Goal: Task Accomplishment & Management: Manage account settings

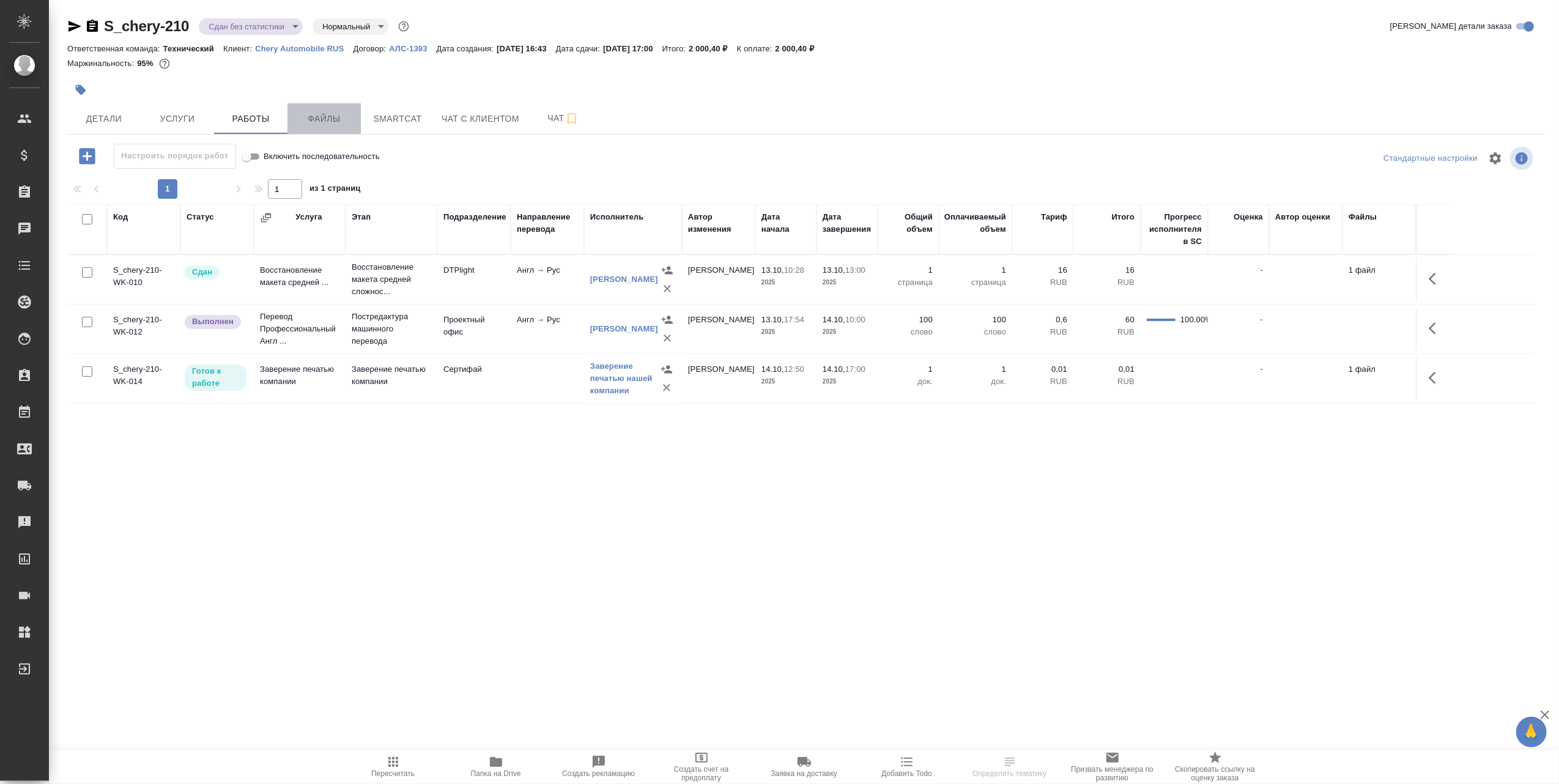
click at [334, 116] on span "Файлы" at bounding box center [324, 119] width 58 height 16
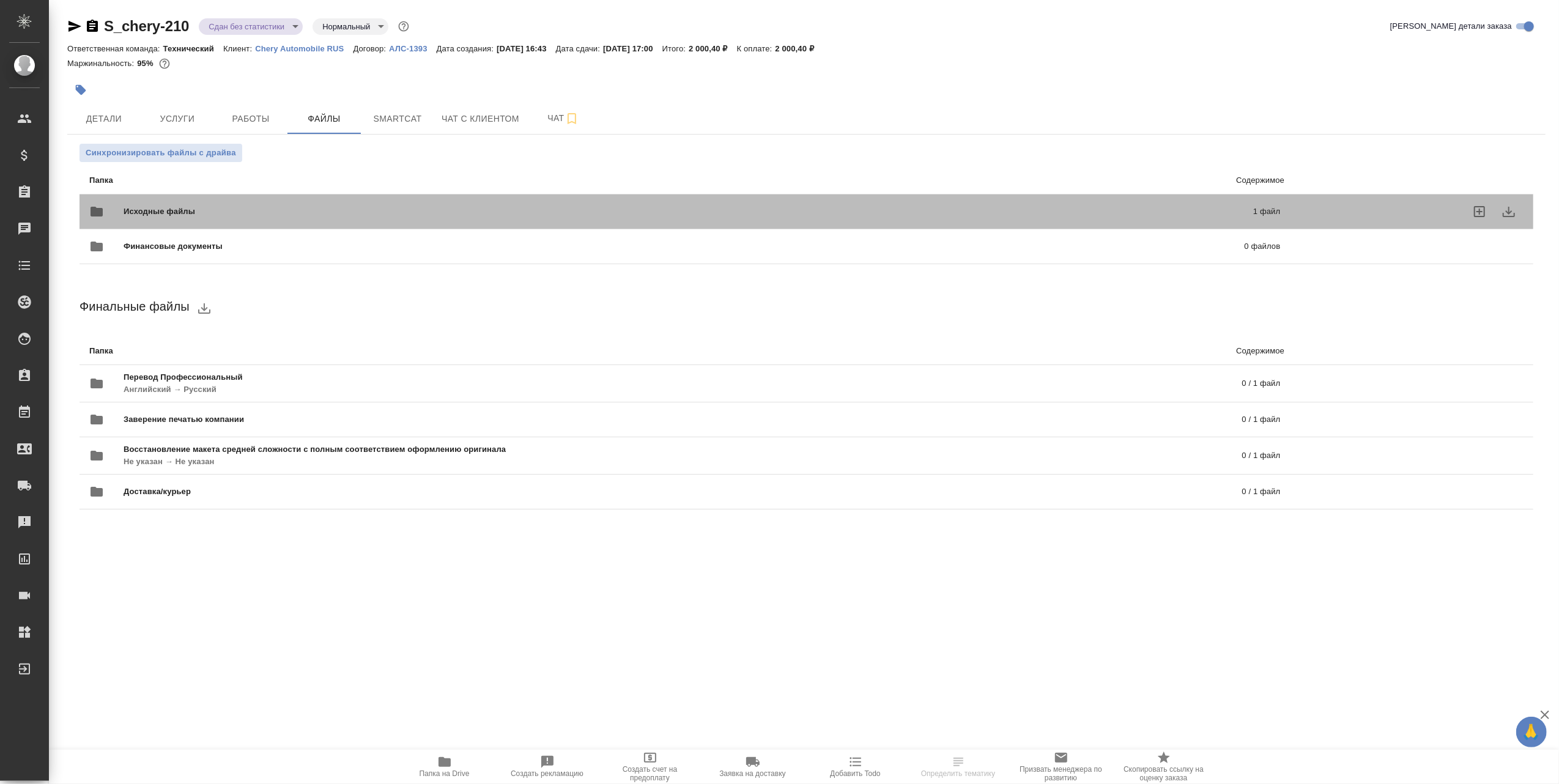
click at [361, 212] on span "Исходные файлы" at bounding box center [424, 211] width 600 height 12
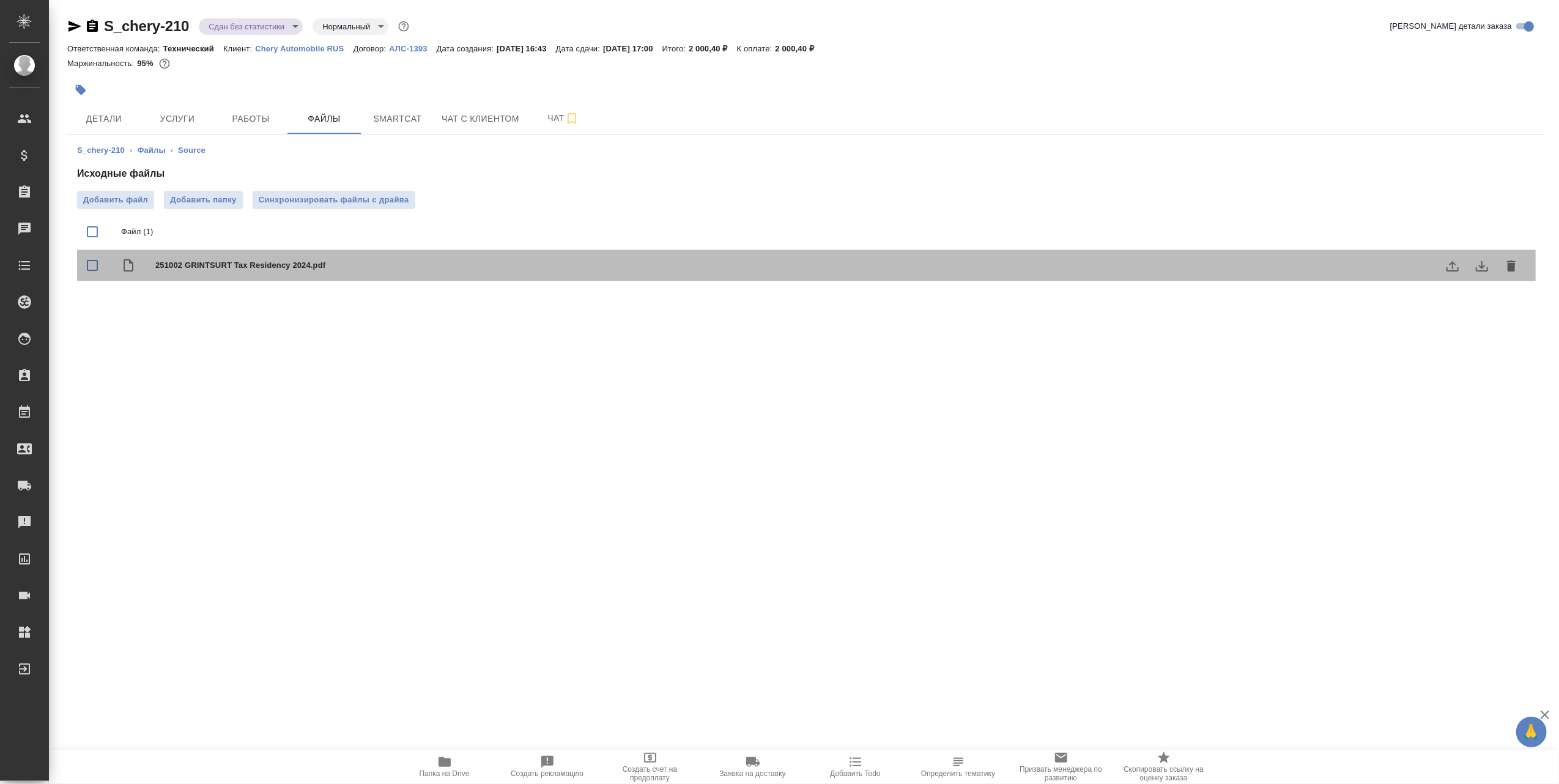
click at [292, 262] on span "251002 GRINTSURT Tax Residency 2024.pdf" at bounding box center [831, 265] width 1351 height 12
checkbox input "true"
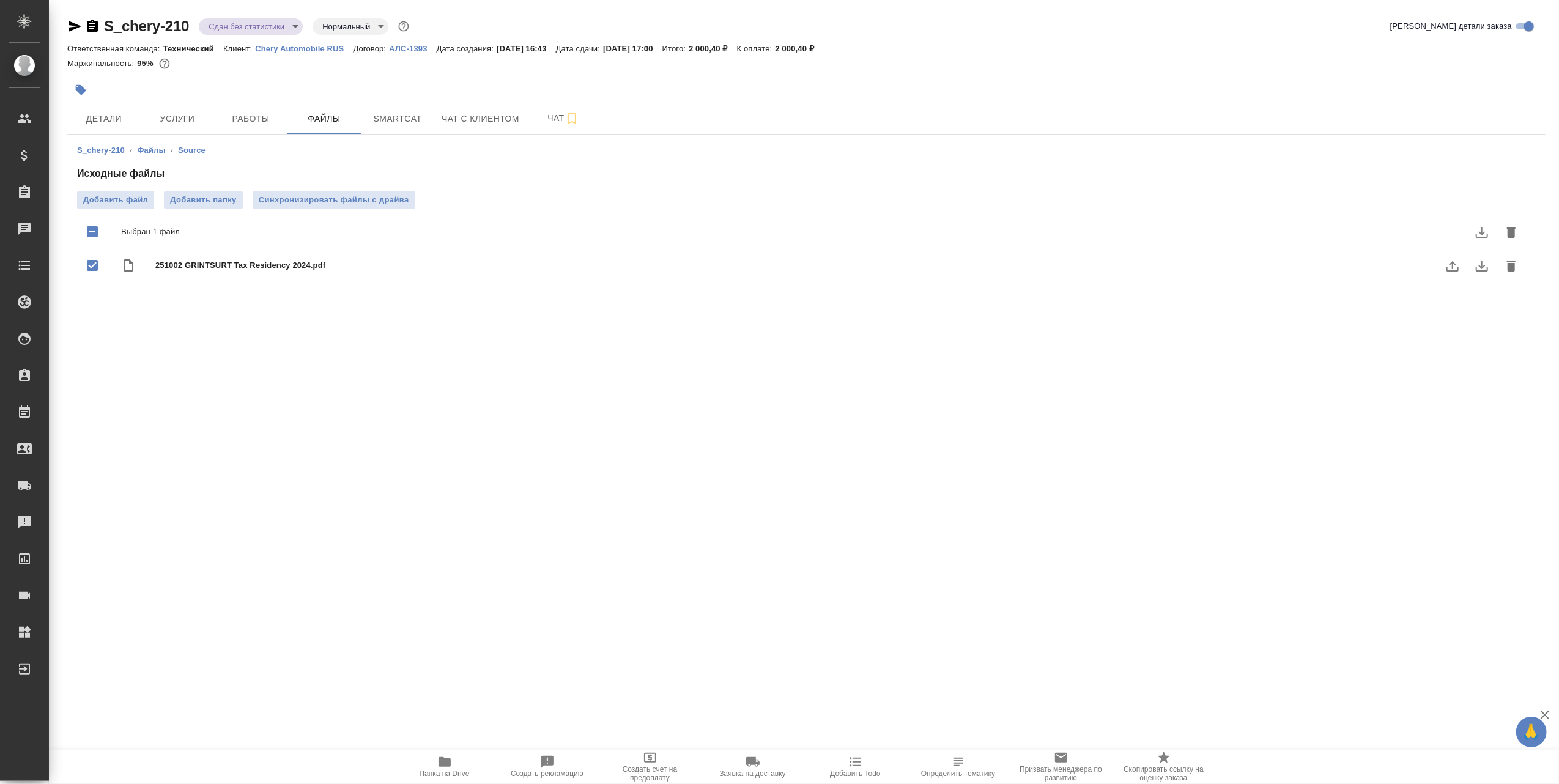
click at [1480, 266] on icon "download" at bounding box center [1482, 266] width 12 height 10
click at [324, 116] on span "Файлы" at bounding box center [324, 119] width 58 height 16
click at [118, 116] on span "Детали" at bounding box center [104, 119] width 58 height 16
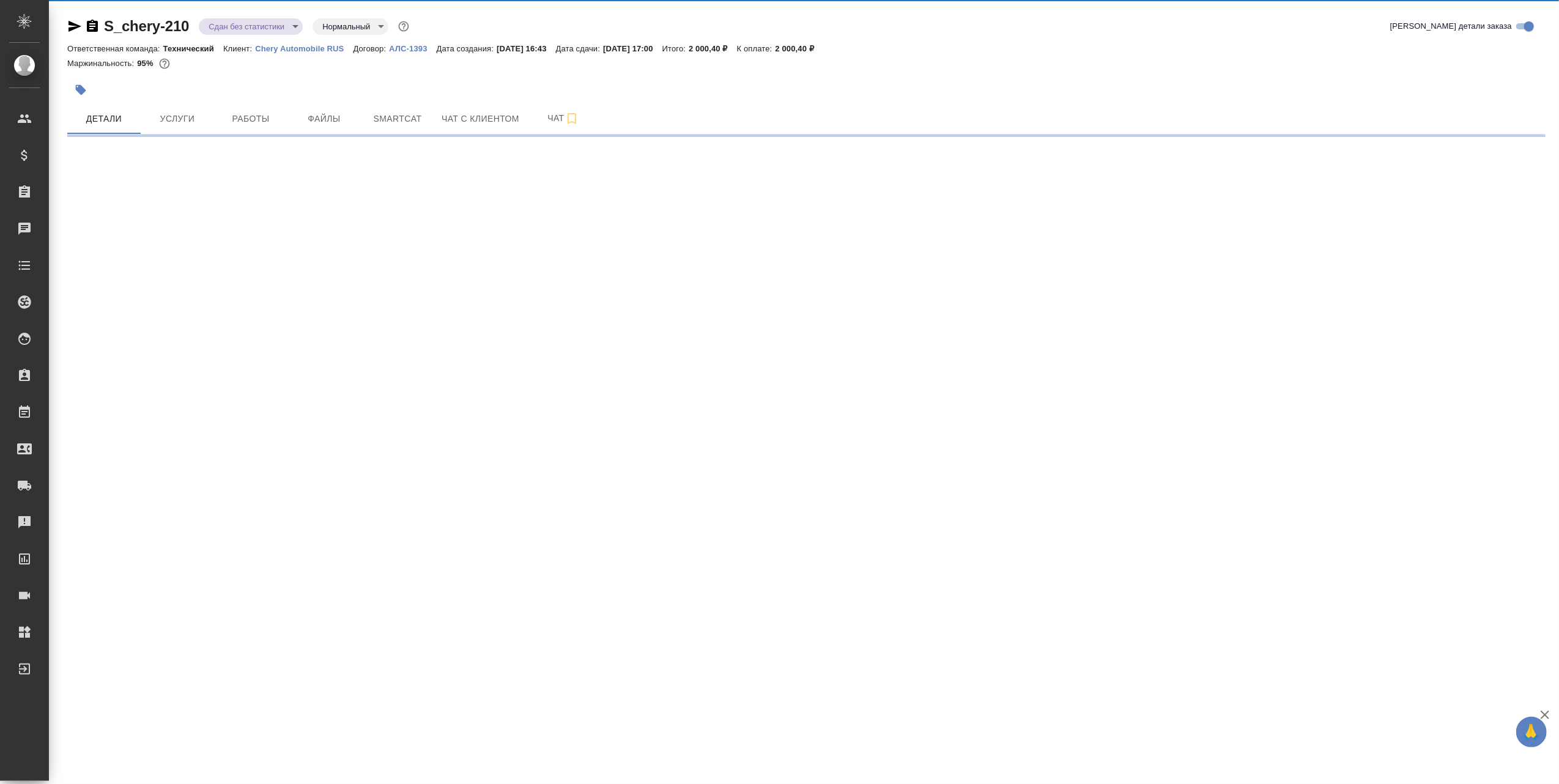
select select "RU"
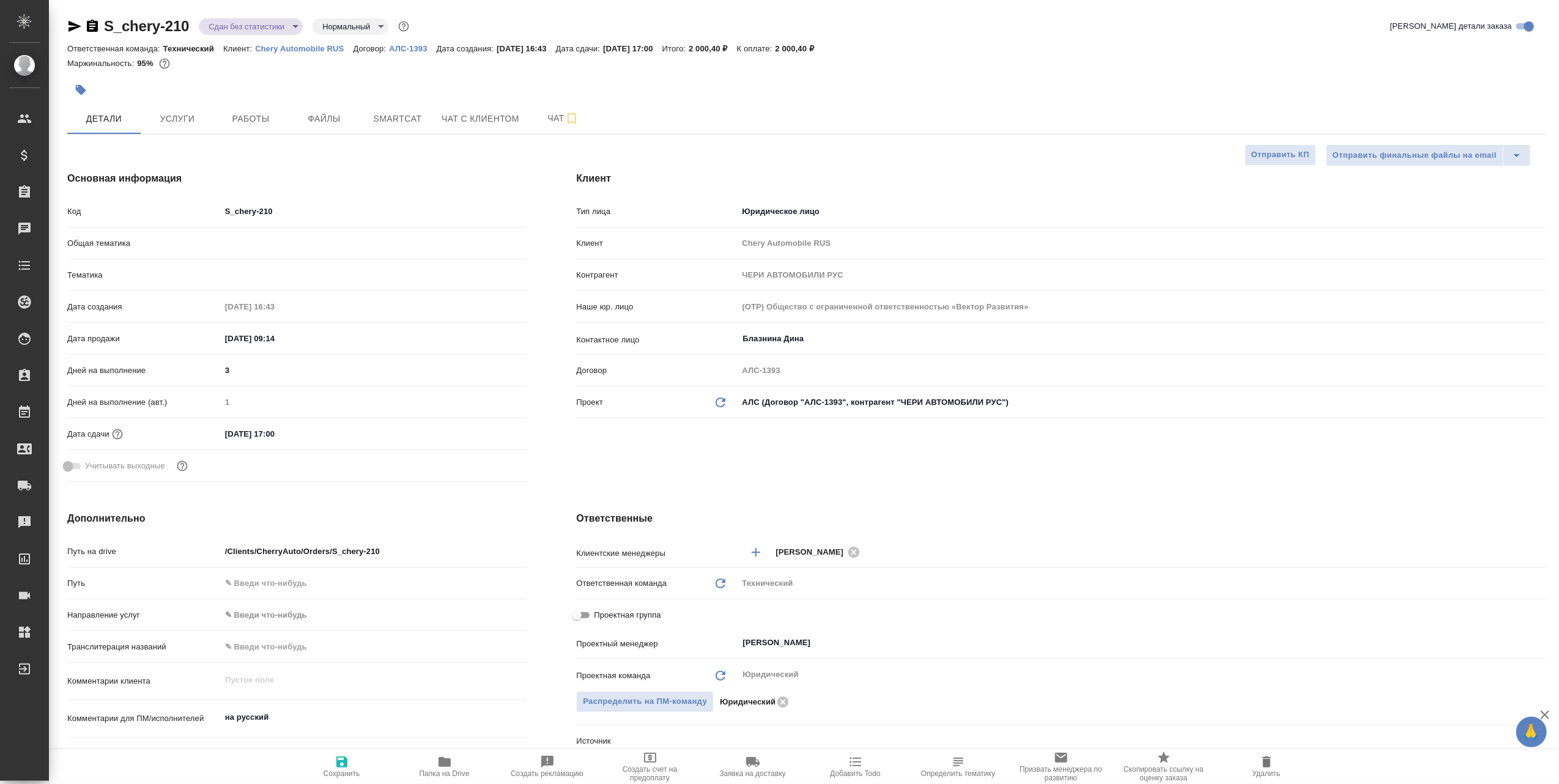
type textarea "x"
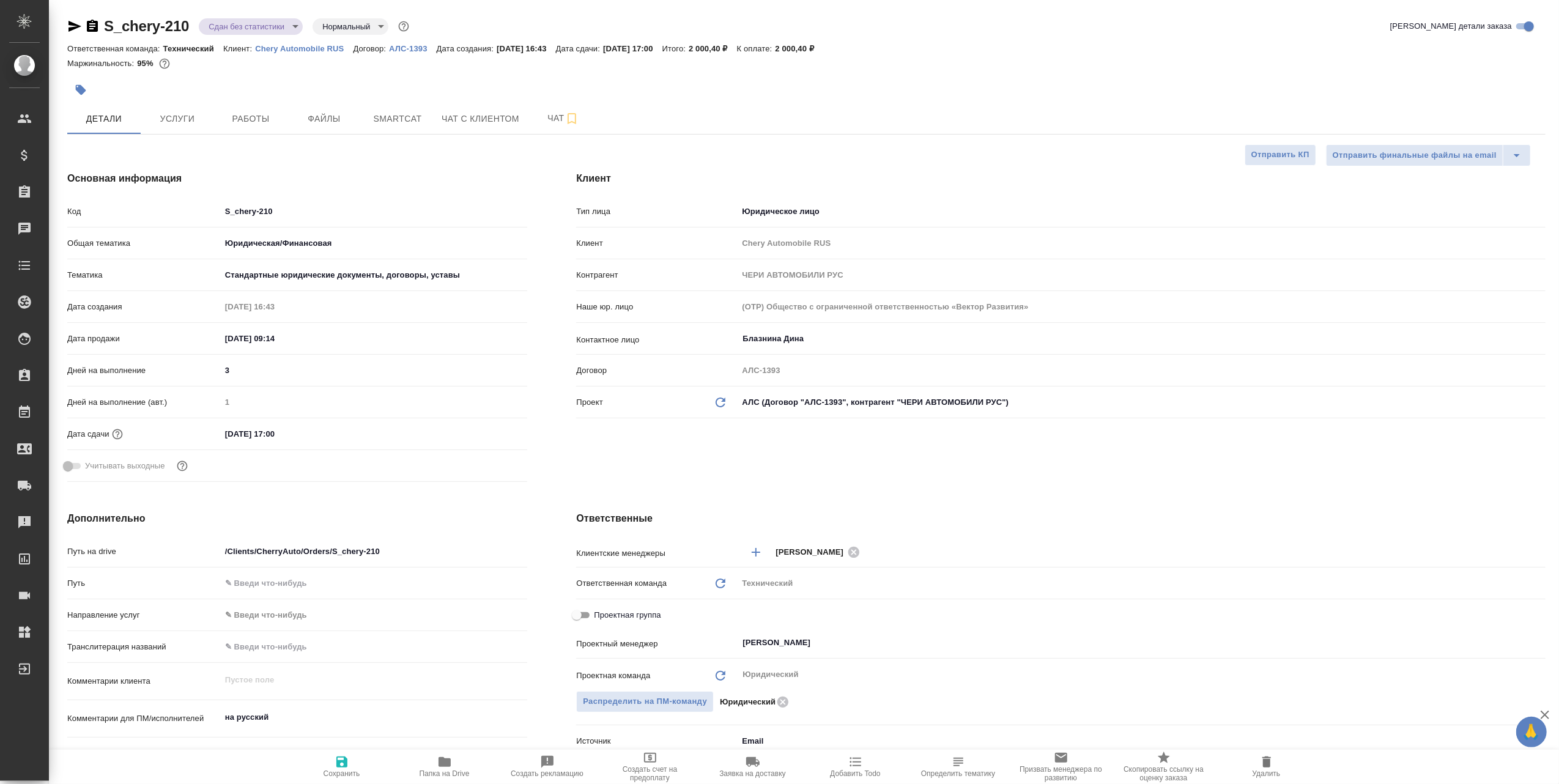
type textarea "x"
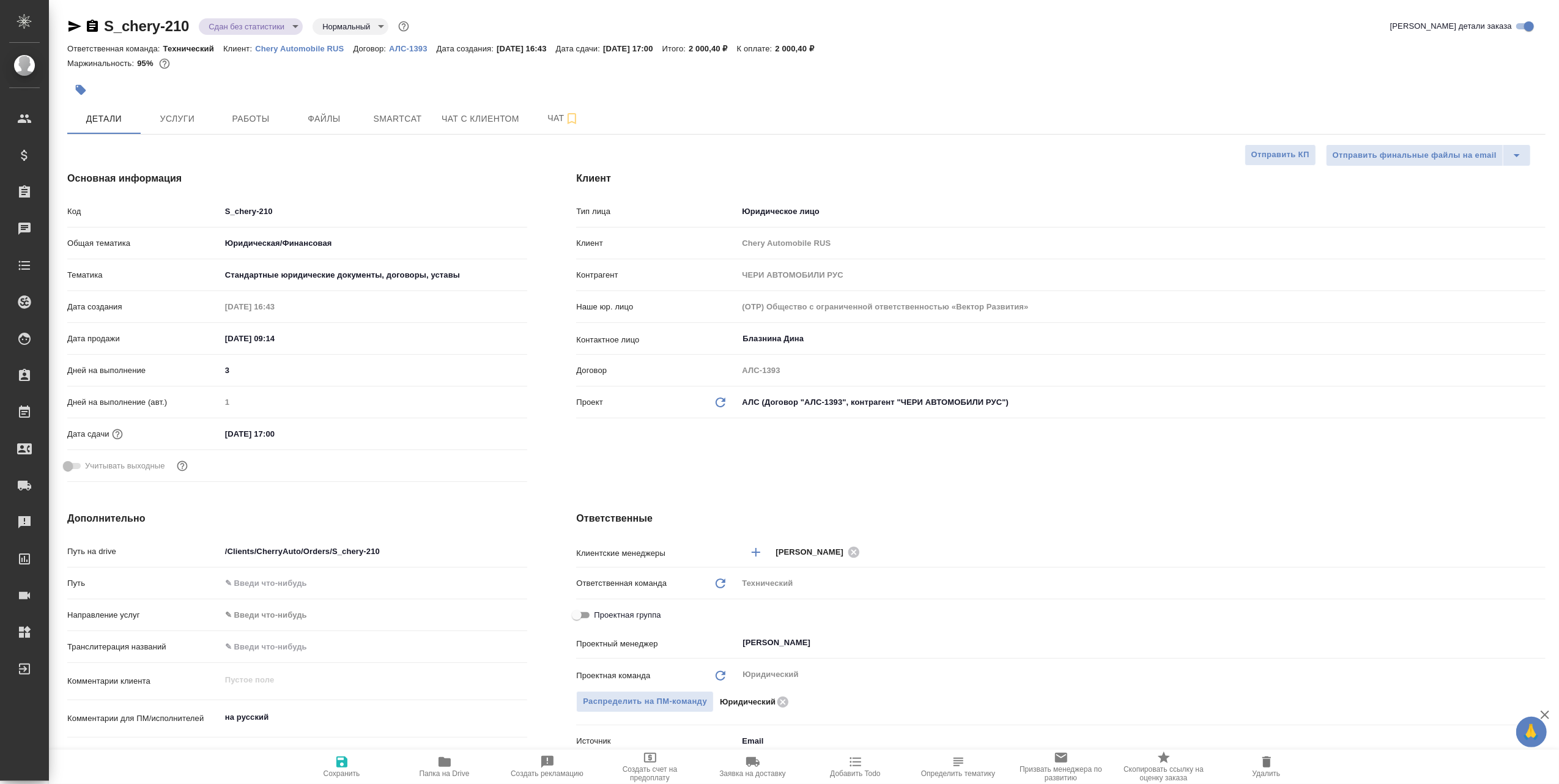
type textarea "x"
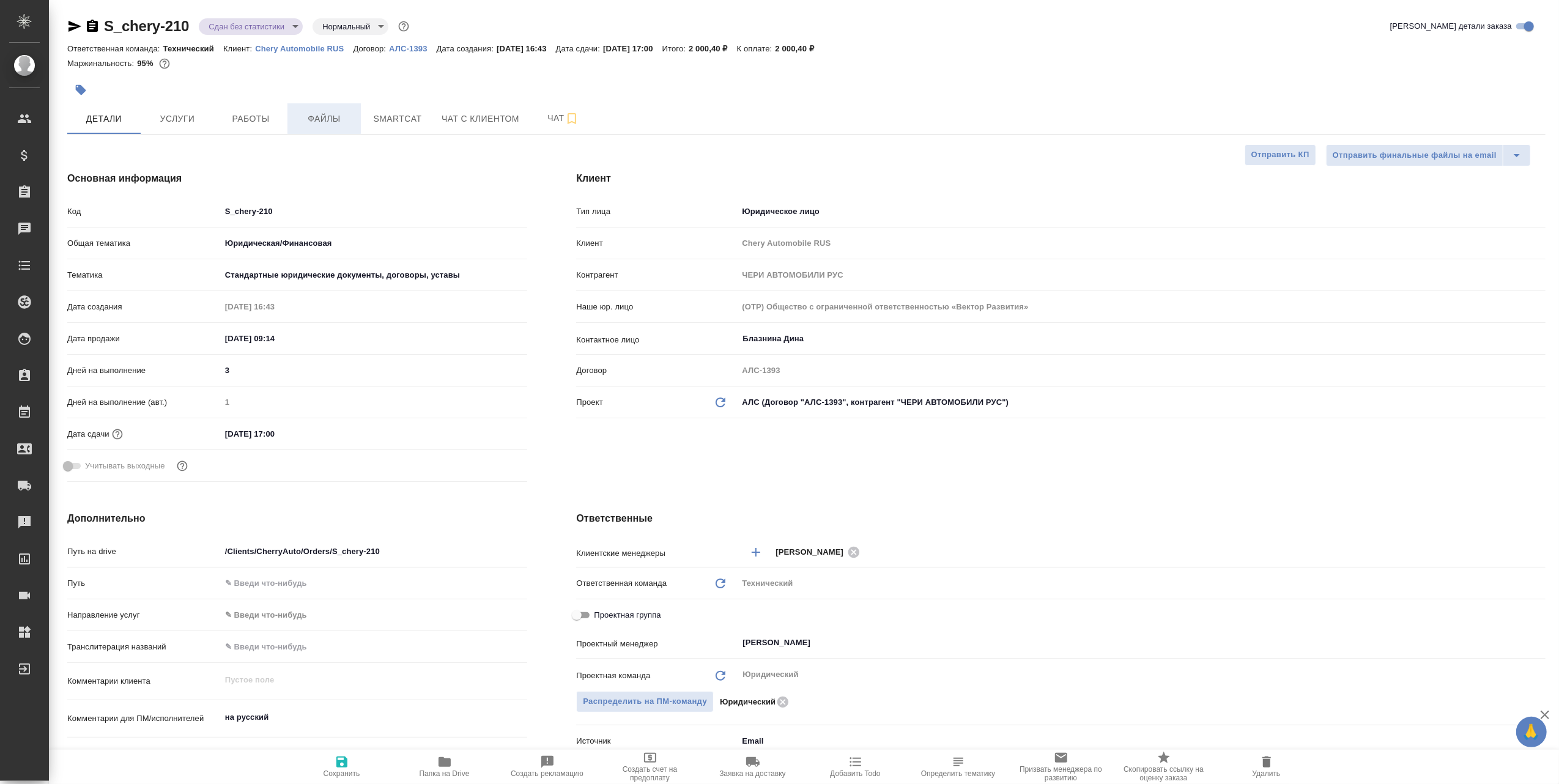
click at [313, 108] on button "Файлы" at bounding box center [323, 118] width 73 height 31
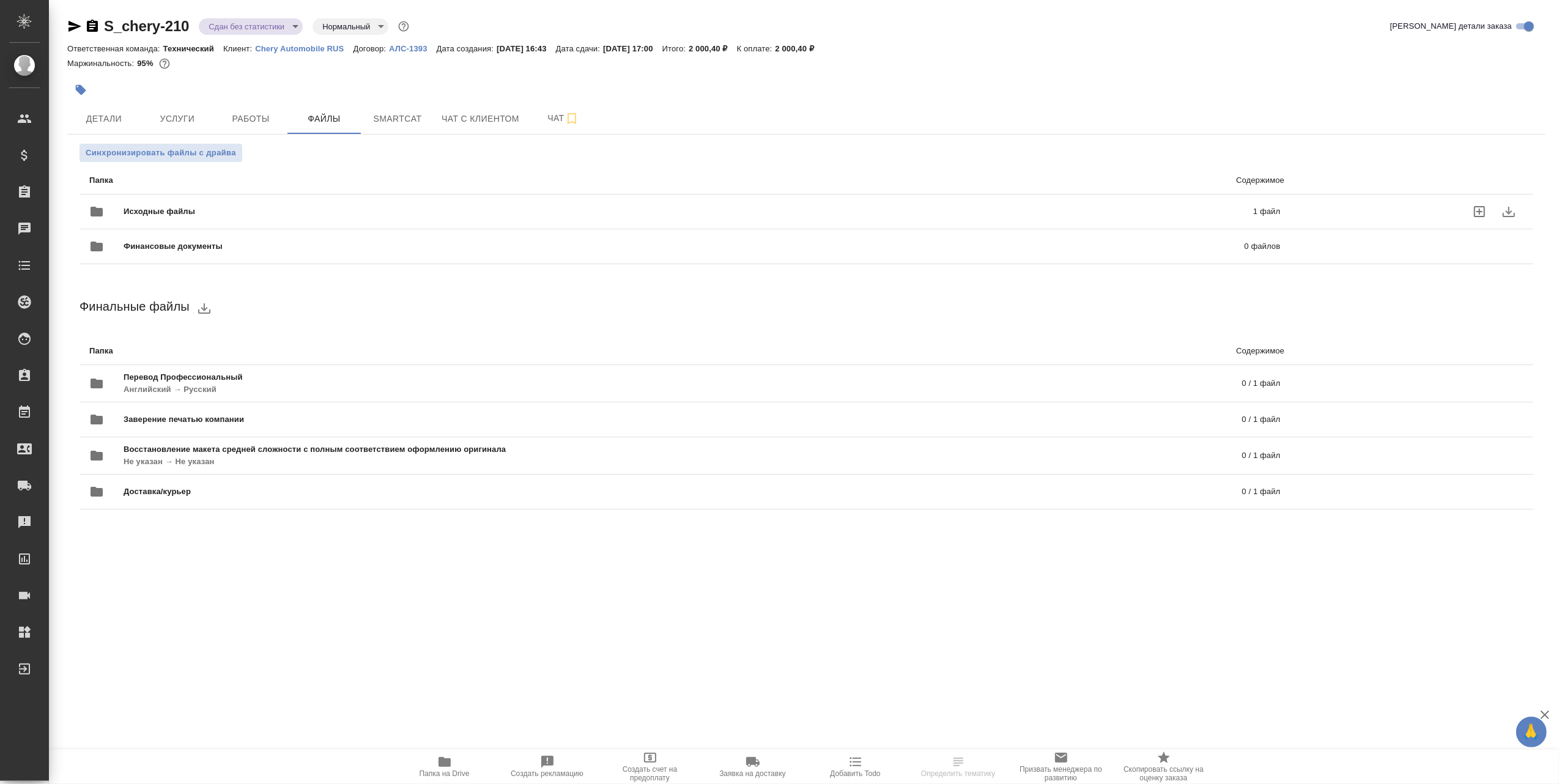
click at [279, 210] on span "Исходные файлы" at bounding box center [424, 211] width 600 height 12
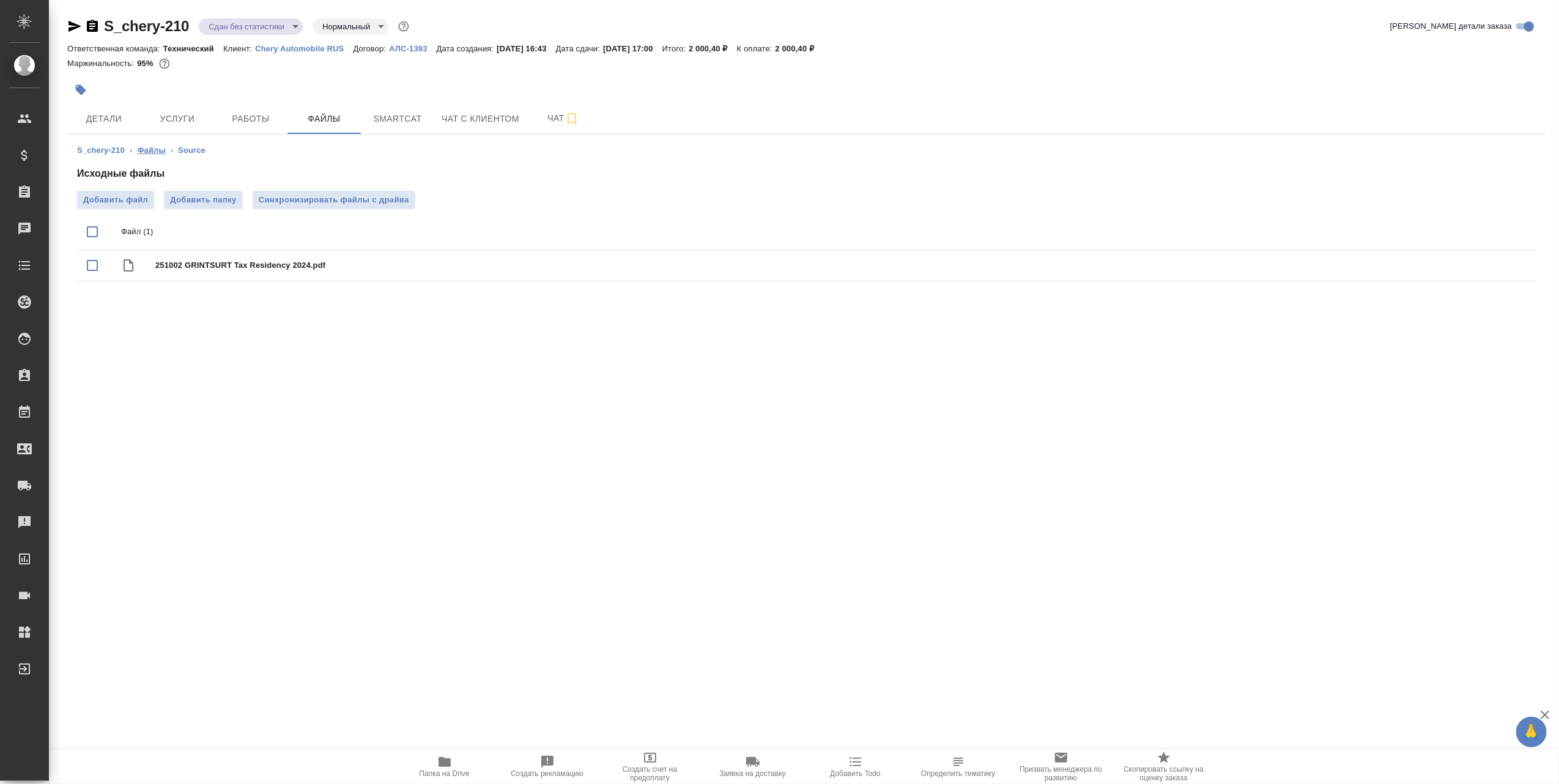
click at [154, 148] on link "Файлы" at bounding box center [151, 150] width 28 height 9
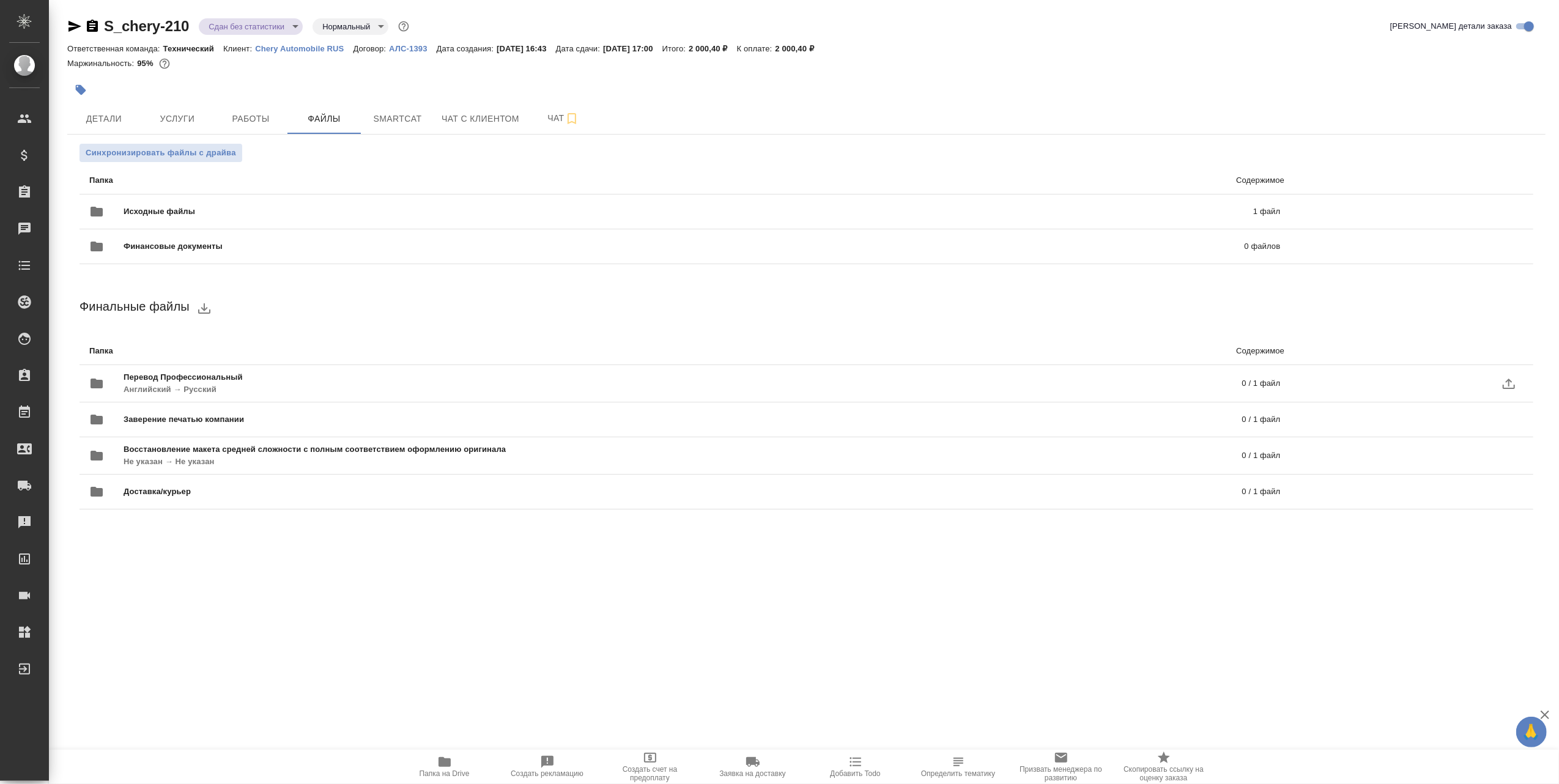
click at [407, 388] on p "Английский → Русский" at bounding box center [433, 389] width 619 height 12
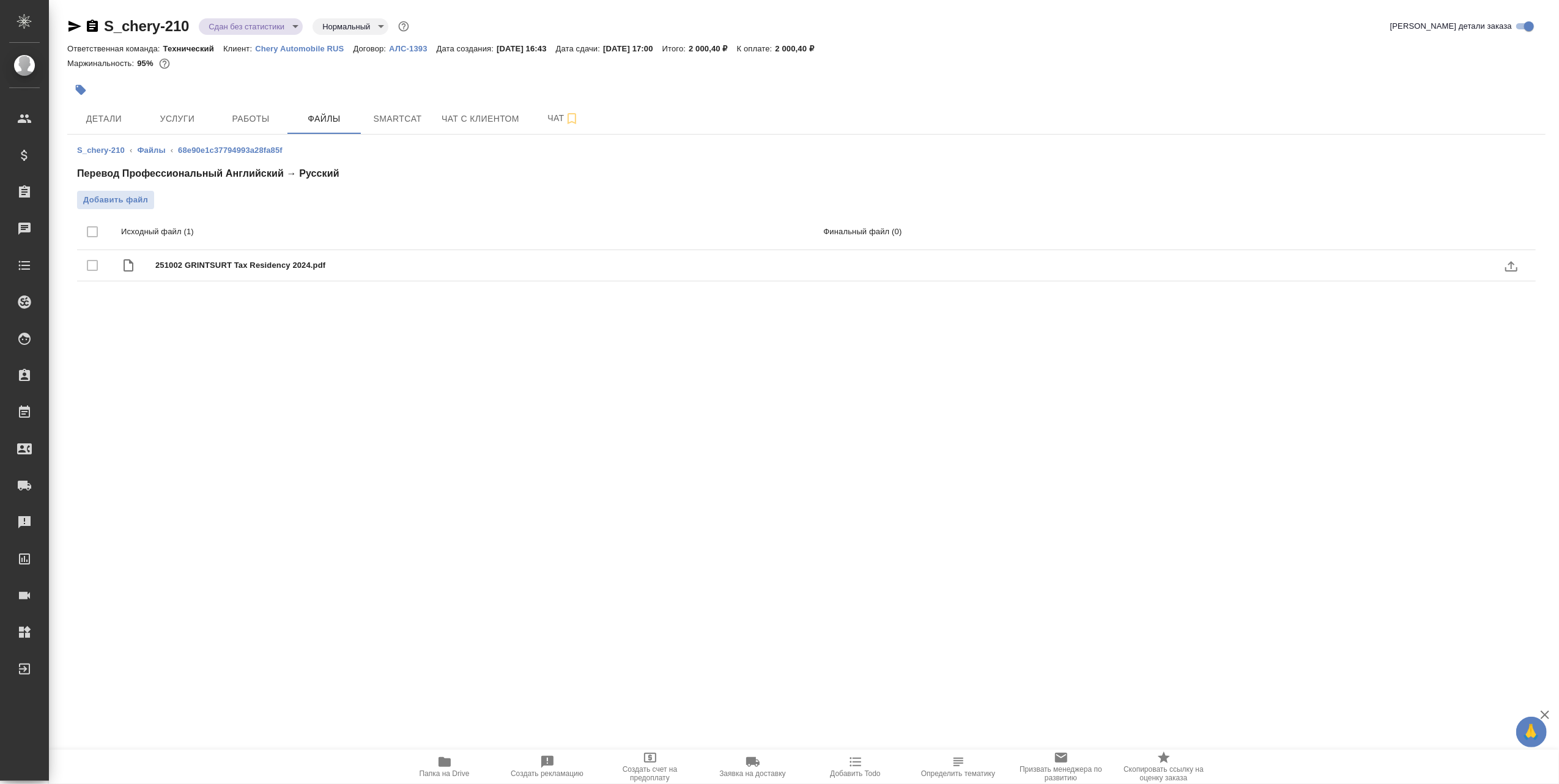
click at [245, 266] on span "251002 GRINTSURT Tax Residency 2024.pdf" at bounding box center [493, 265] width 676 height 12
click at [1513, 264] on icon "uploadFile" at bounding box center [1511, 266] width 12 height 10
click at [0, 0] on input "uploadFile" at bounding box center [0, 0] width 0 height 0
click at [118, 120] on span "Детали" at bounding box center [104, 119] width 58 height 16
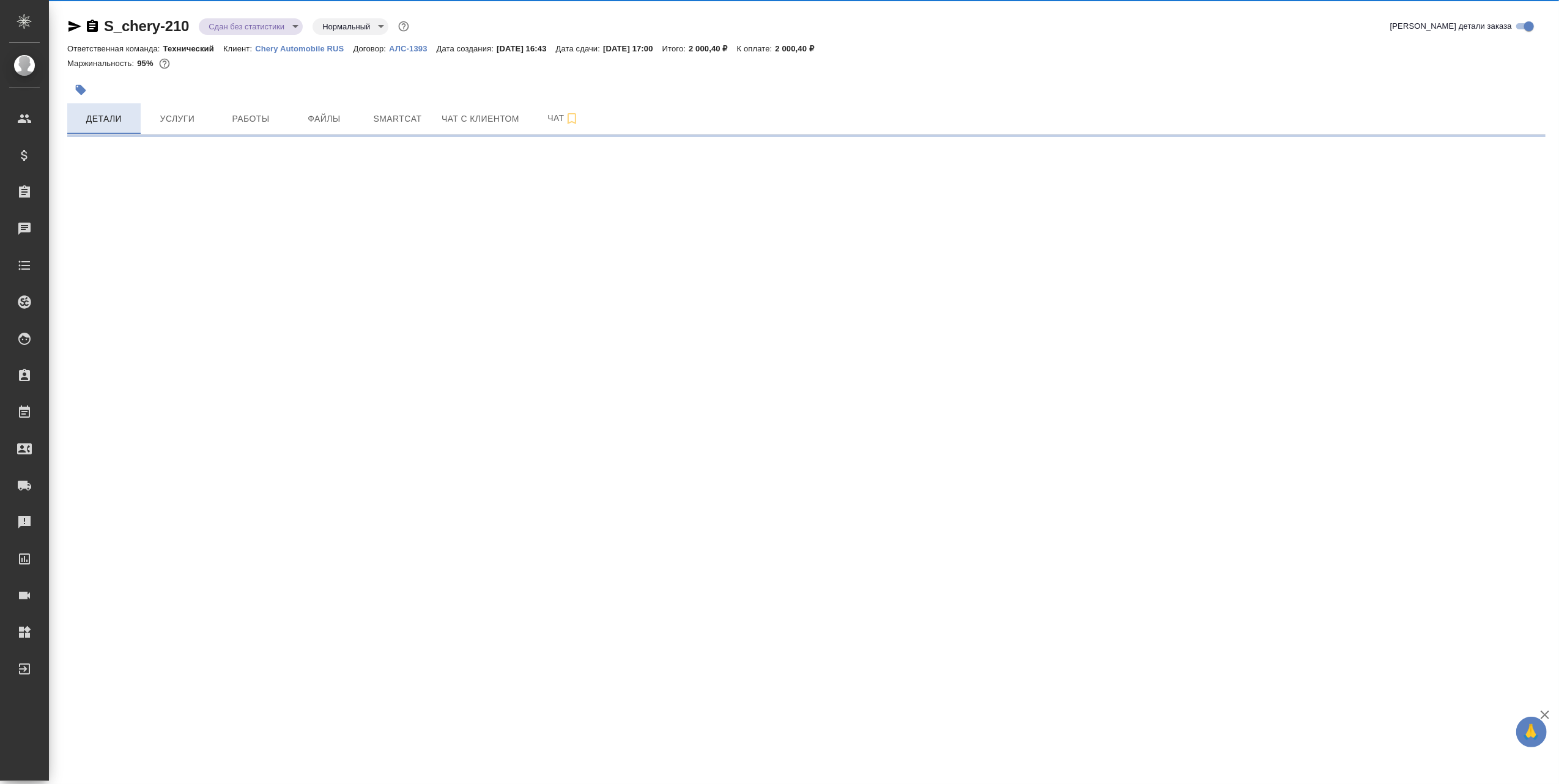
select select "RU"
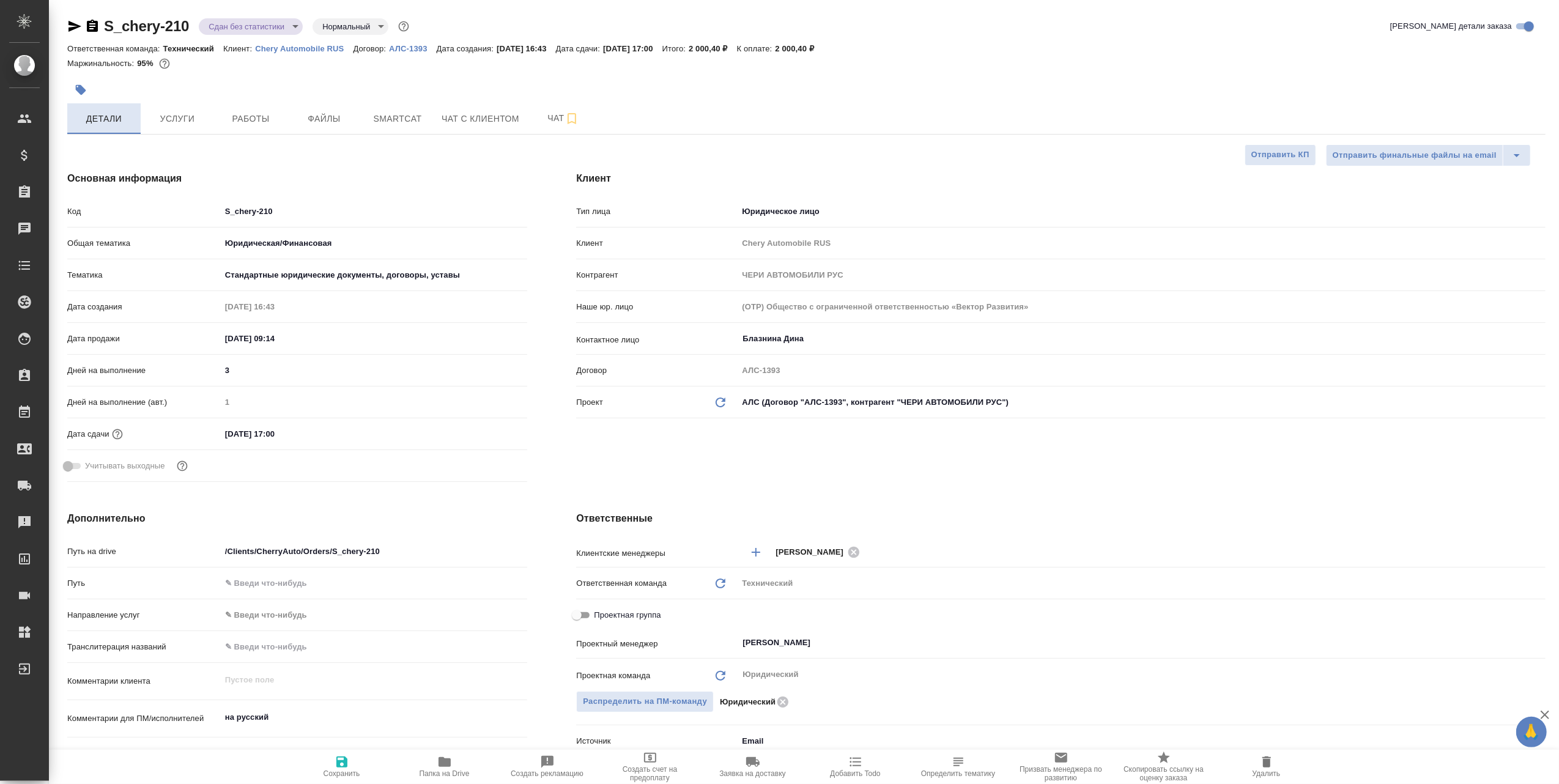
type textarea "x"
click at [314, 121] on span "Файлы" at bounding box center [324, 119] width 58 height 16
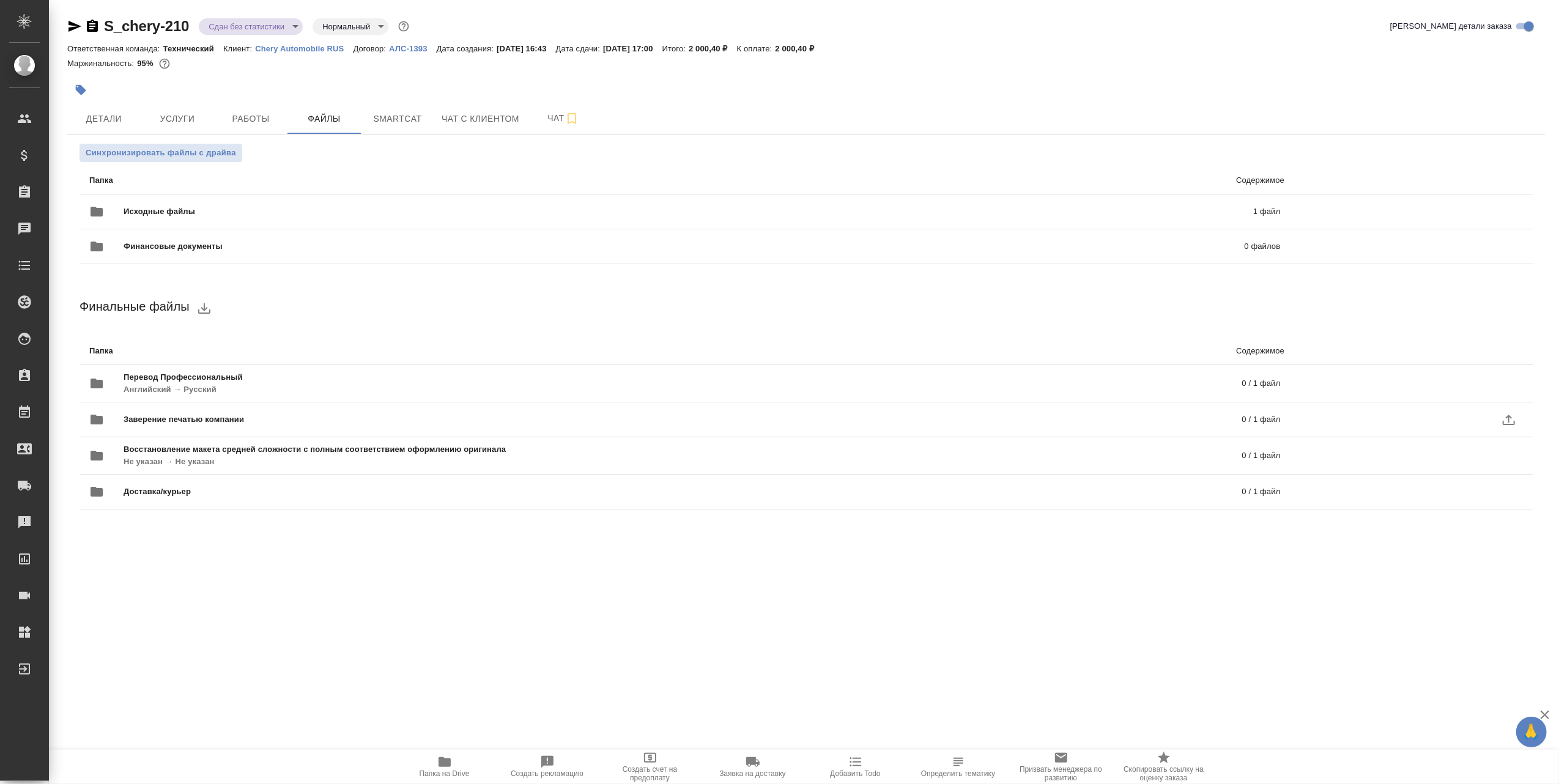
click at [433, 421] on span "Заверение печатью компании" at bounding box center [433, 419] width 620 height 12
